Goal: Answer question/provide support: Share knowledge or assist other users

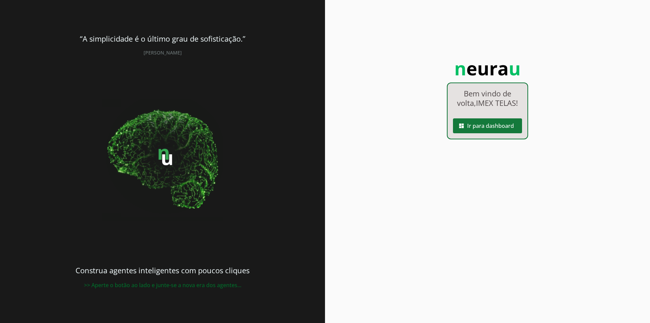
click at [496, 129] on span at bounding box center [487, 126] width 69 height 16
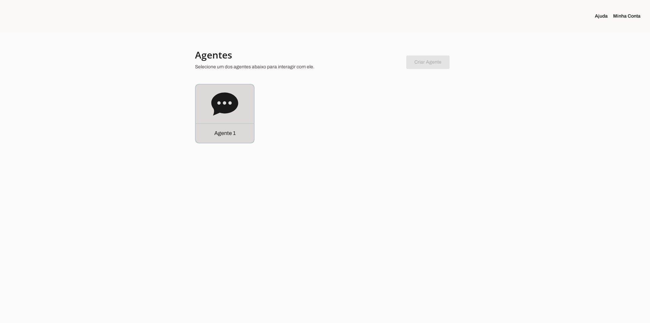
click at [244, 117] on div "Agente 1" at bounding box center [225, 114] width 58 height 58
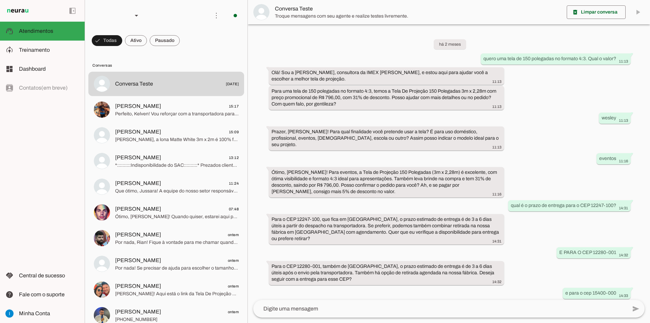
scroll to position [309, 0]
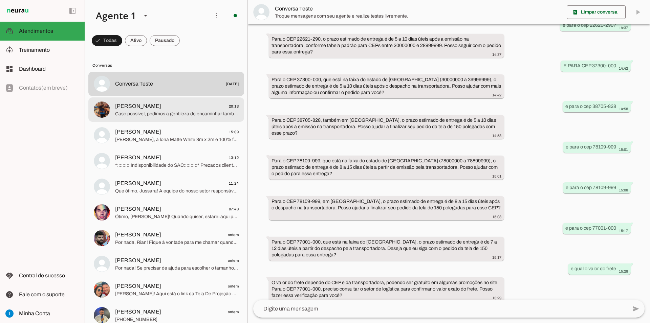
click at [166, 111] on span "Caso possível, pedimos a gentileza de encaminhar também o comprovante do pagame…" at bounding box center [177, 114] width 124 height 7
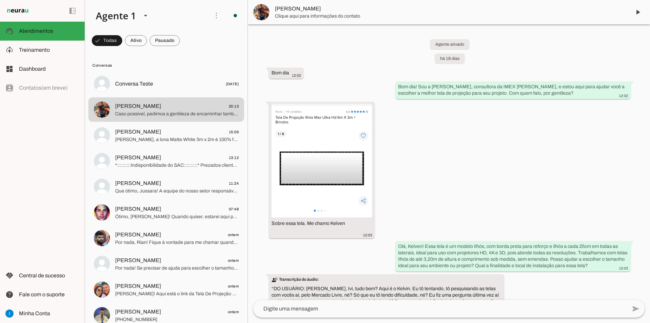
scroll to position [2656, 0]
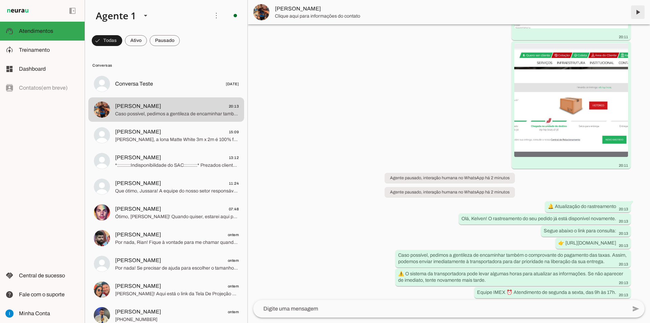
click at [638, 12] on span at bounding box center [638, 12] width 16 height 16
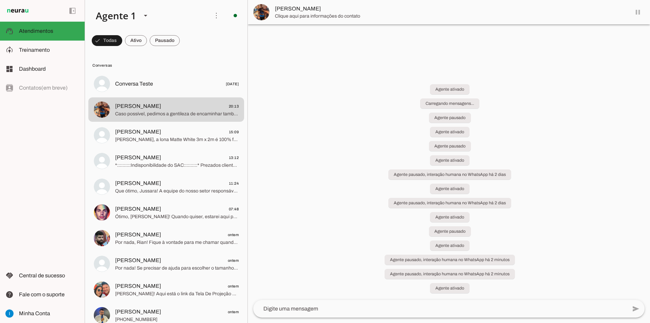
scroll to position [2590, 0]
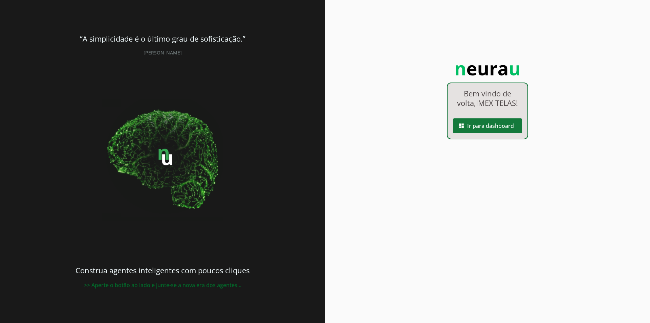
click at [496, 127] on span at bounding box center [487, 126] width 69 height 16
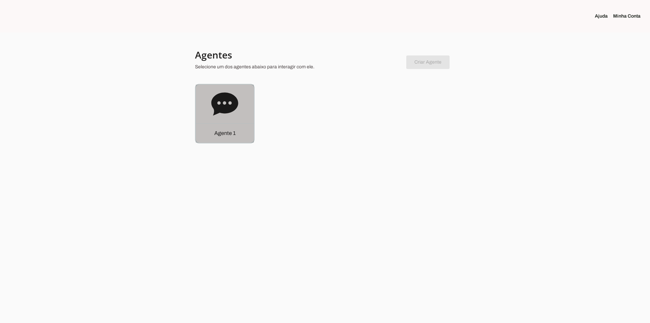
click at [203, 127] on div "Agente 1" at bounding box center [225, 133] width 58 height 19
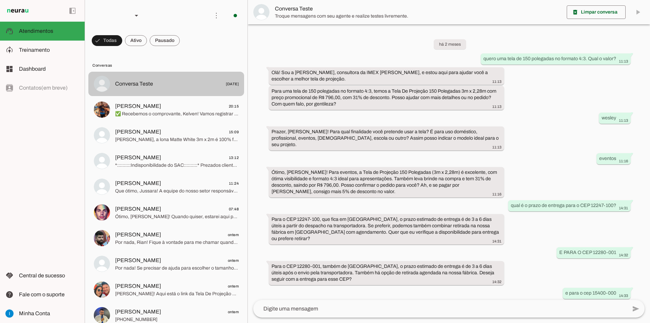
scroll to position [309, 0]
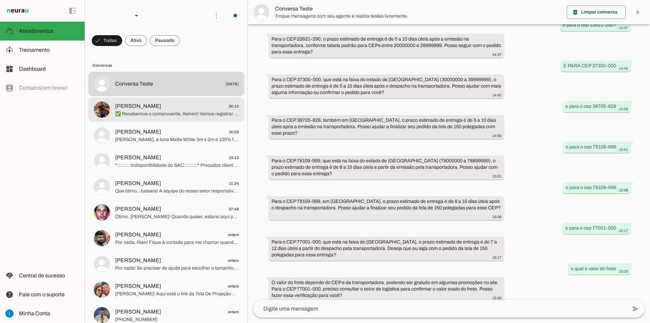
click at [174, 111] on span "✅ Recebemos o comprovante, Kelven! Vamos registrar junto à transportadora para …" at bounding box center [177, 114] width 124 height 7
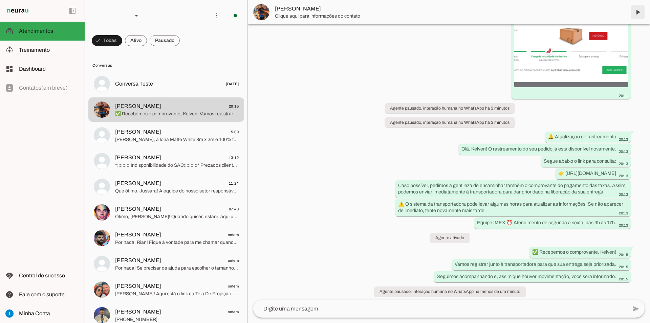
click at [636, 10] on span at bounding box center [638, 12] width 16 height 16
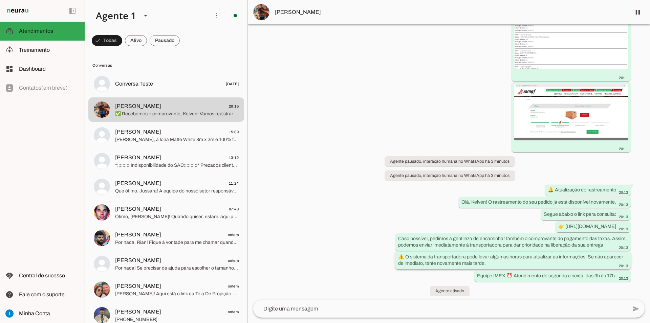
scroll to position [2658, 0]
